Goal: Task Accomplishment & Management: Manage account settings

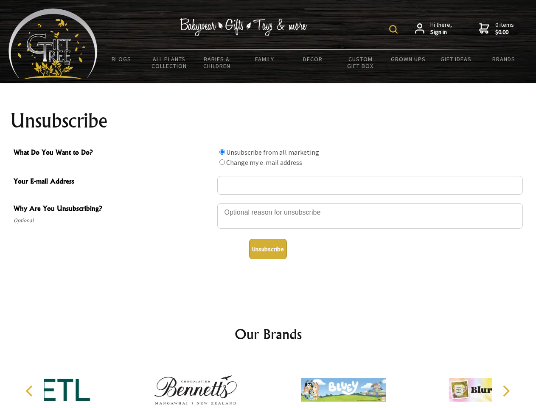
click at [395, 29] on img at bounding box center [393, 29] width 8 height 8
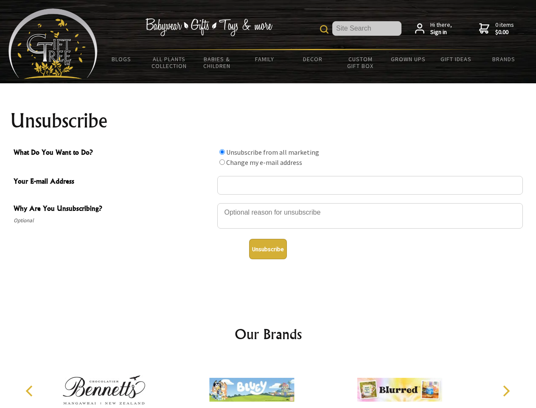
click at [268, 203] on div at bounding box center [370, 217] width 306 height 30
click at [222, 152] on input "What Do You Want to Do?" at bounding box center [223, 152] width 6 height 6
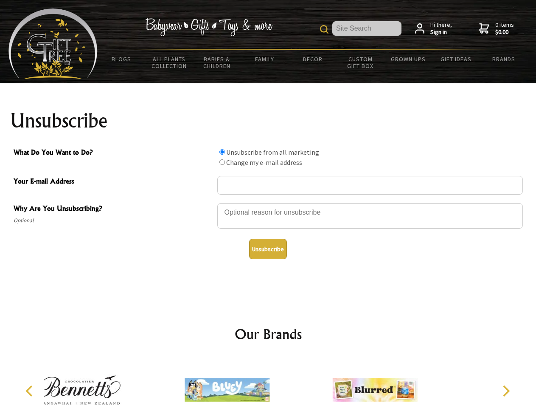
click at [222, 162] on input "What Do You Want to Do?" at bounding box center [223, 162] width 6 height 6
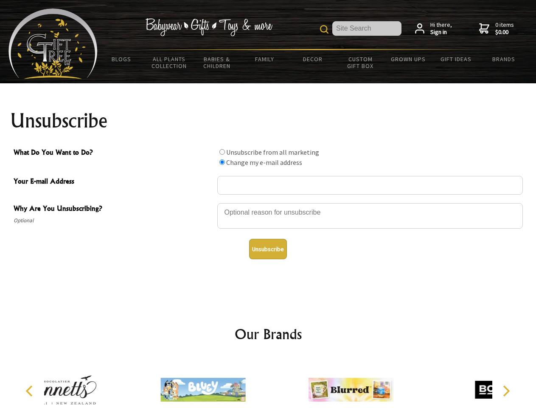
radio input "true"
click at [268, 249] on button "Unsubscribe" at bounding box center [268, 249] width 38 height 20
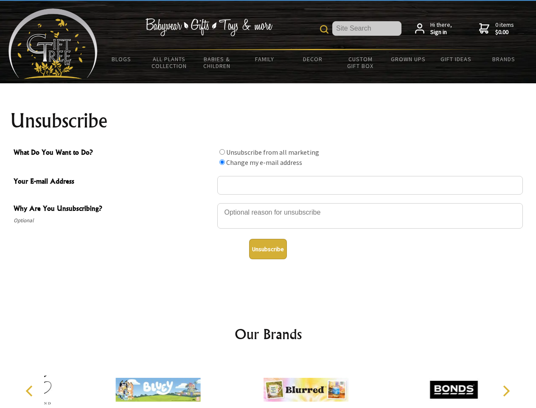
click at [268, 383] on img at bounding box center [306, 390] width 85 height 64
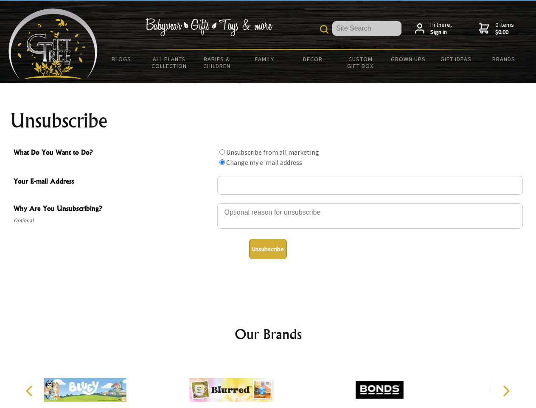
click at [31, 391] on icon "Previous" at bounding box center [30, 390] width 11 height 11
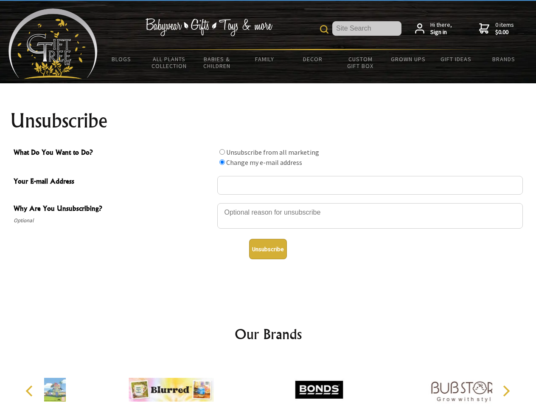
click at [506, 391] on icon "Next" at bounding box center [505, 390] width 11 height 11
